Goal: Transaction & Acquisition: Purchase product/service

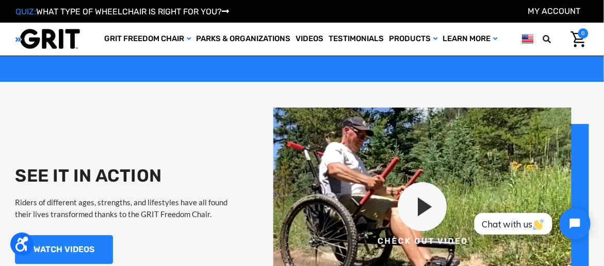
scroll to position [825, 0]
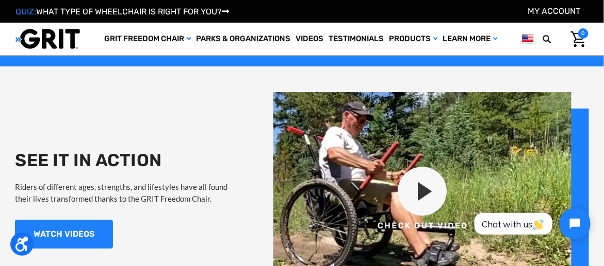
click at [428, 199] on img at bounding box center [430, 199] width 315 height 214
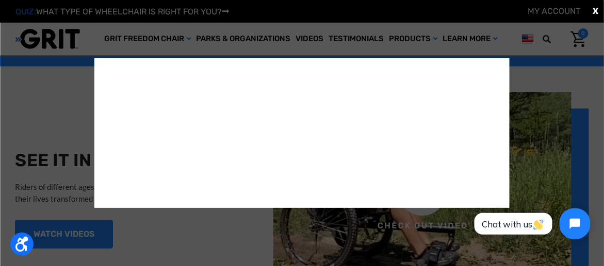
scroll to position [0, 0]
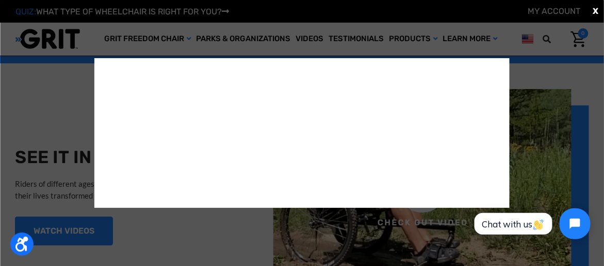
click at [497, 200] on iframe at bounding box center [531, 224] width 136 height 48
click at [561, 135] on div "X" at bounding box center [302, 133] width 604 height 266
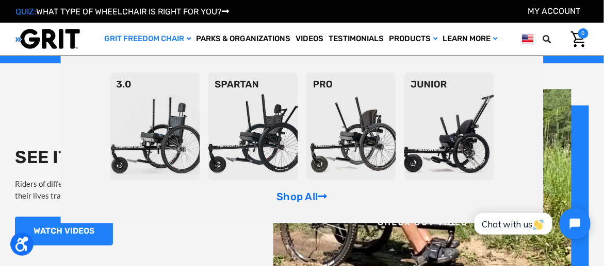
click at [147, 37] on link "GRIT Freedom Chair" at bounding box center [148, 39] width 92 height 33
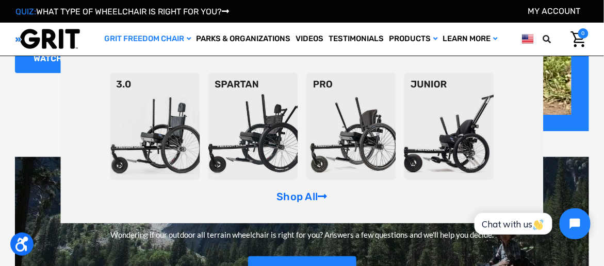
scroll to position [1034, 0]
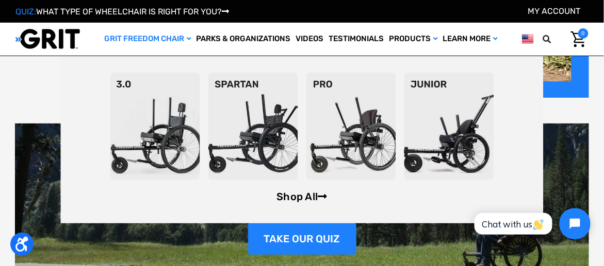
click at [318, 203] on link "Shop All" at bounding box center [301, 197] width 51 height 12
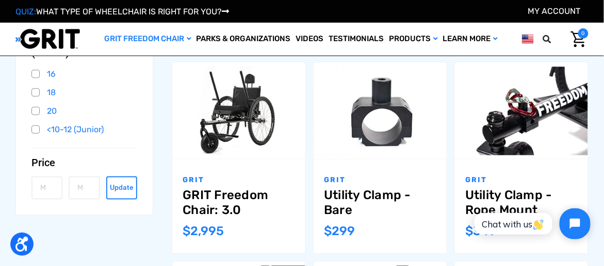
scroll to position [308, 0]
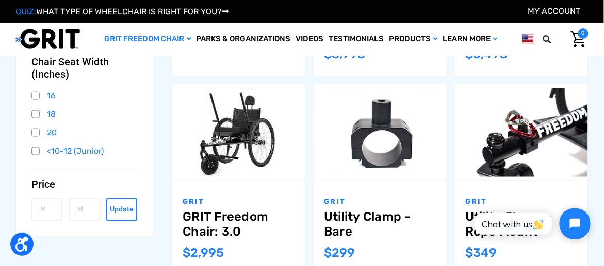
click at [249, 181] on div "GRIT GRIT Freedom Chair: 3.0 MSRP: Was: Now: $2,995" at bounding box center [238, 228] width 133 height 94
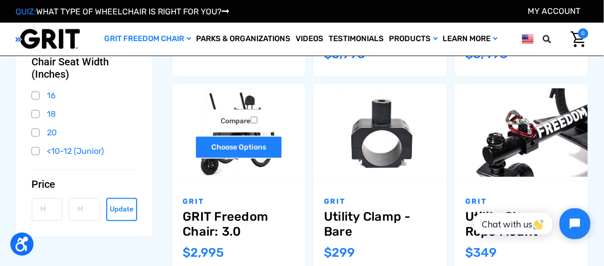
click at [258, 156] on link "Choose Options" at bounding box center [239, 147] width 88 height 23
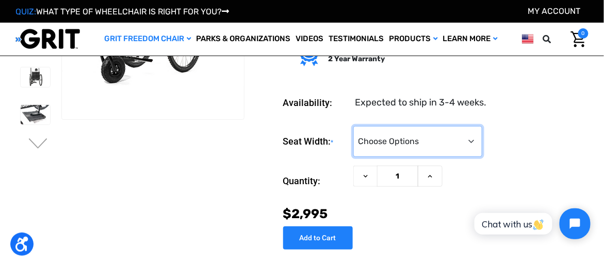
click at [478, 140] on select "Choose Options 16" 18" 20"" at bounding box center [417, 141] width 129 height 31
click at [353, 126] on select "Choose Options 16" 18" 20"" at bounding box center [417, 141] width 129 height 31
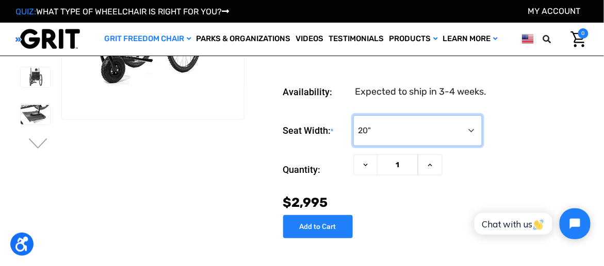
click at [476, 121] on select "Choose Options 16" 18" 20"" at bounding box center [417, 130] width 129 height 31
select select "325"
click at [353, 115] on select "Choose Options 16" 18" 20"" at bounding box center [417, 130] width 129 height 31
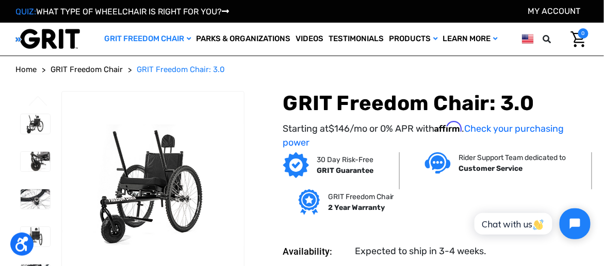
click at [106, 76] on link "GRIT Freedom Chair" at bounding box center [87, 70] width 72 height 12
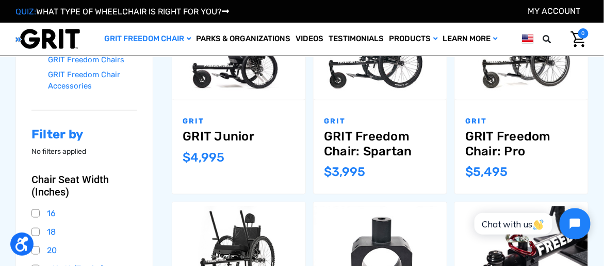
scroll to position [205, 0]
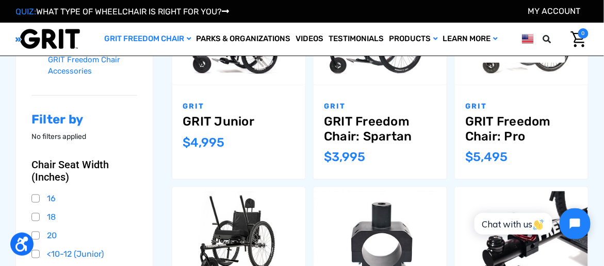
click at [521, 126] on link "GRIT Freedom Chair: Pro" at bounding box center [521, 129] width 112 height 30
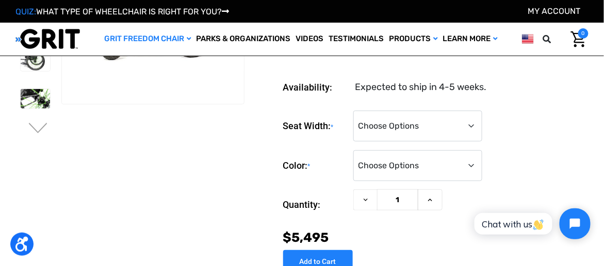
scroll to position [104, 0]
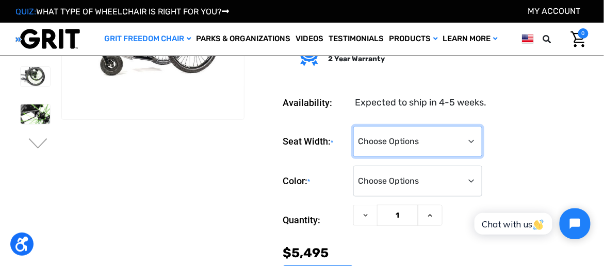
click at [480, 138] on select "Choose Options 16" 18" 20"" at bounding box center [417, 141] width 129 height 31
select select "325"
click at [353, 126] on select "Choose Options 16" 18" 20"" at bounding box center [417, 141] width 129 height 31
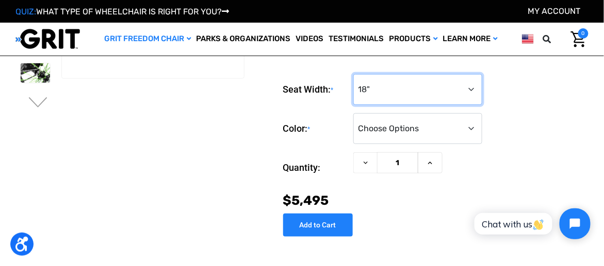
scroll to position [155, 0]
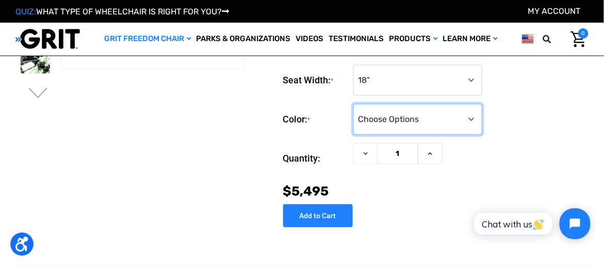
click at [464, 120] on select "Choose Options Black Blue Green Orange Pink Purple Red White Yellow" at bounding box center [417, 119] width 129 height 31
select select "332"
click at [353, 104] on select "Choose Options Black Blue Green Orange Pink Purple Red White Yellow" at bounding box center [417, 119] width 129 height 31
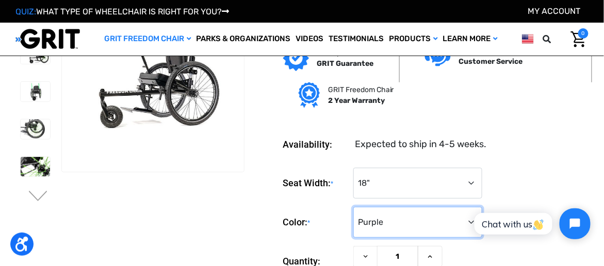
scroll to position [0, 0]
